Goal: Book appointment/travel/reservation

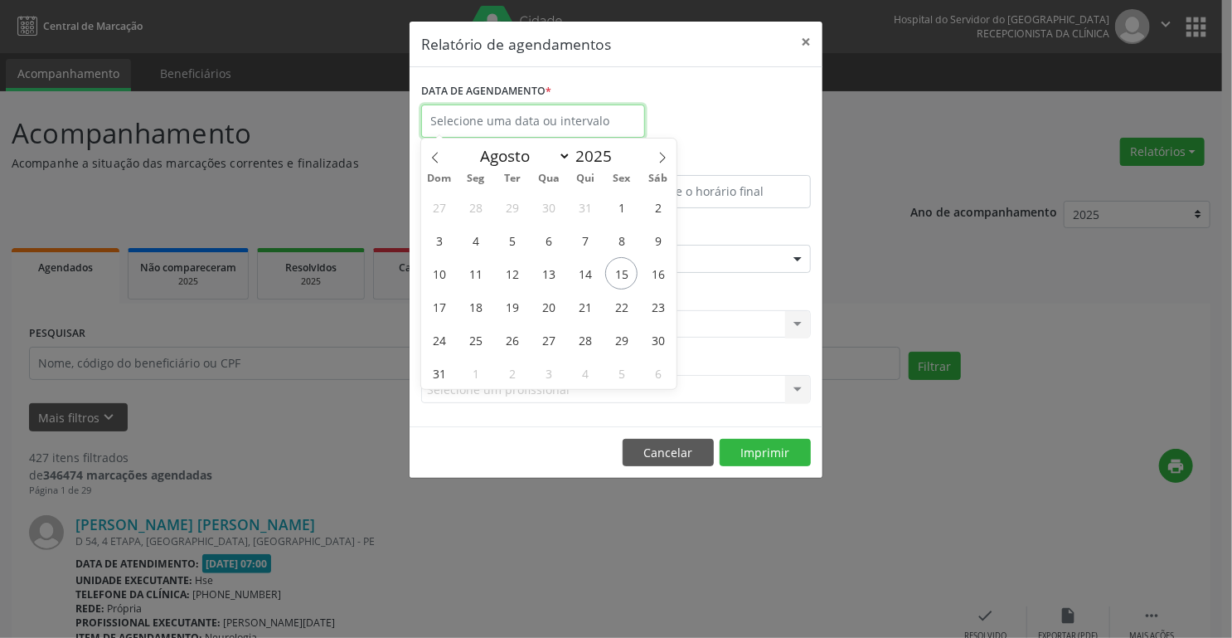
click at [543, 116] on input "text" at bounding box center [533, 120] width 224 height 33
click at [624, 284] on span "15" at bounding box center [621, 273] width 32 height 32
type input "[DATE]"
click at [624, 284] on span "15" at bounding box center [621, 273] width 32 height 32
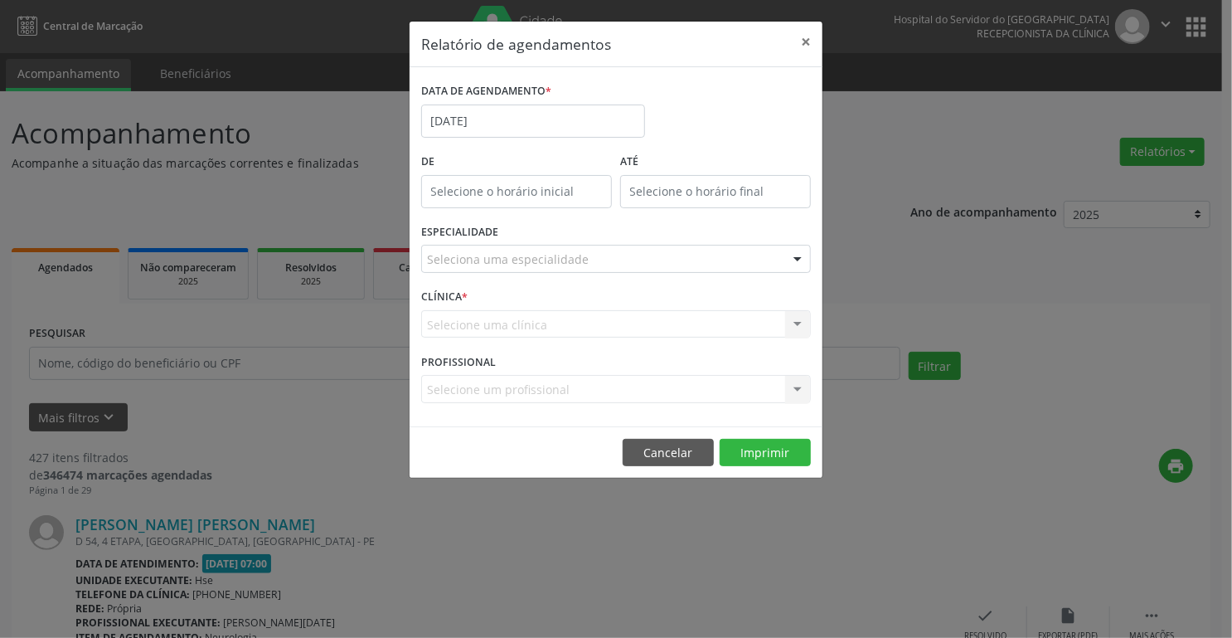
type input "12:00"
click at [522, 184] on input "12:00" at bounding box center [516, 191] width 191 height 33
click at [508, 198] on input "12:00" at bounding box center [516, 191] width 191 height 33
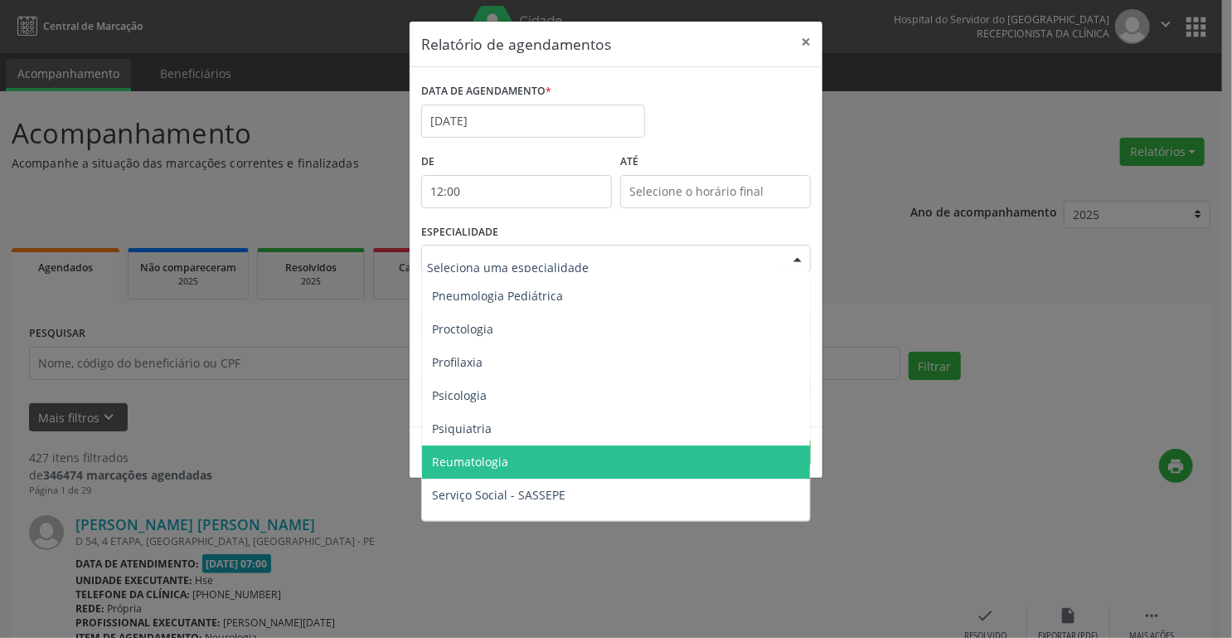
scroll to position [2746, 0]
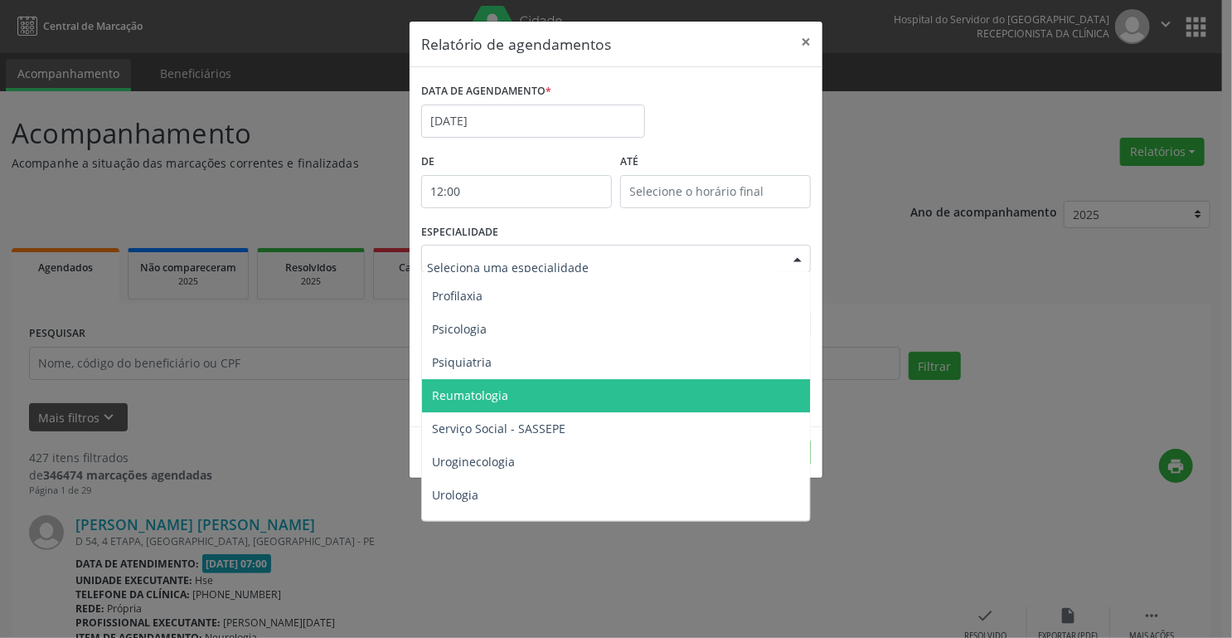
click at [502, 402] on span "Reumatologia" at bounding box center [617, 395] width 391 height 33
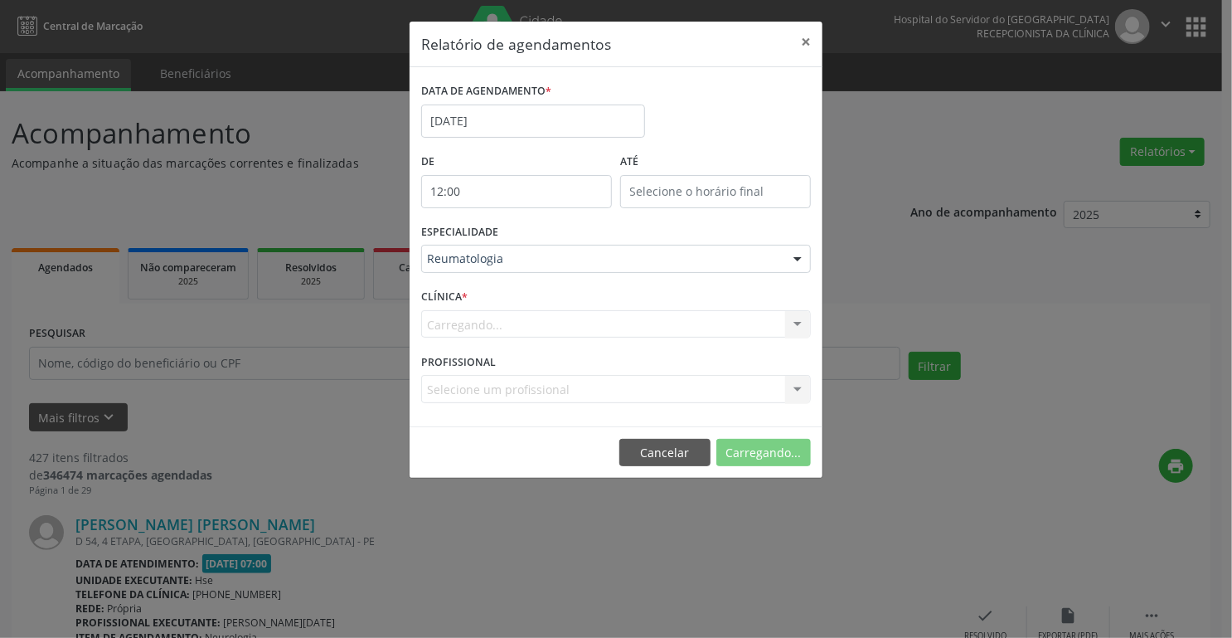
click at [502, 402] on form "DATA DE AGENDAMENTO * [DATE] De 12:00 ATÉ ESPECIALIDADE Reumatologia Todas as e…" at bounding box center [616, 247] width 390 height 336
click at [785, 448] on button "Imprimir" at bounding box center [765, 453] width 91 height 28
